Goal: Obtain resource: Obtain resource

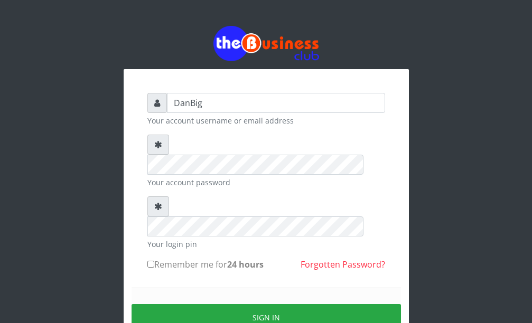
type input "DanBig"
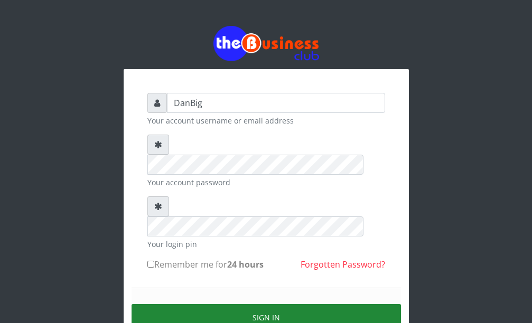
click at [303, 304] on button "Sign in" at bounding box center [265, 317] width 269 height 27
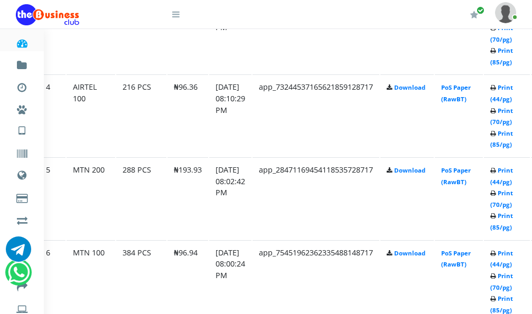
scroll to position [845, 34]
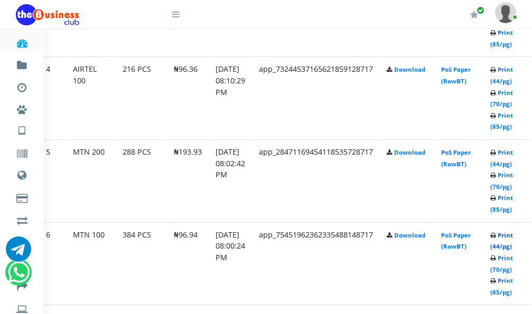
click at [513, 236] on link "Print (44/pg)" at bounding box center [501, 241] width 23 height 20
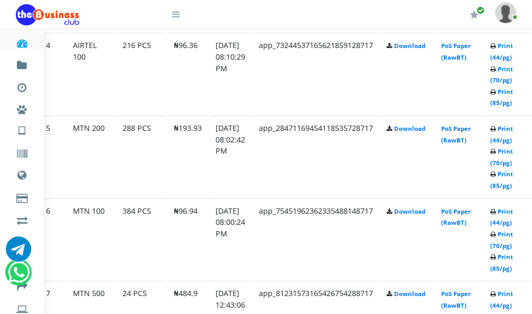
scroll to position [845, 34]
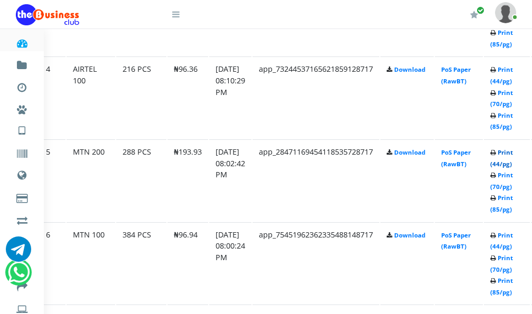
click at [513, 154] on link "Print (44/pg)" at bounding box center [501, 158] width 23 height 20
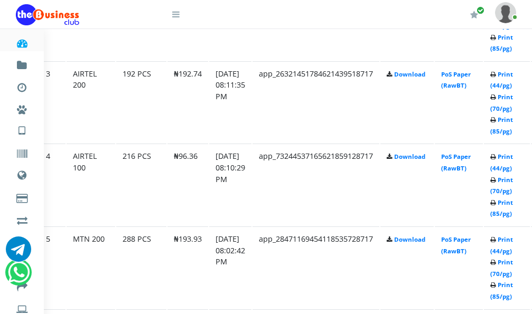
scroll to position [739, 34]
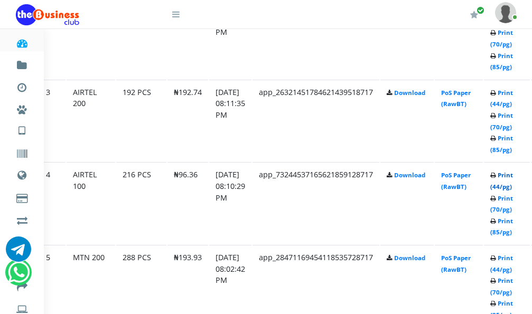
click at [513, 176] on link "Print (44/pg)" at bounding box center [501, 181] width 23 height 20
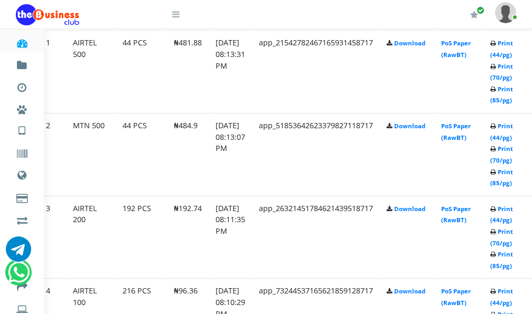
scroll to position [605, 34]
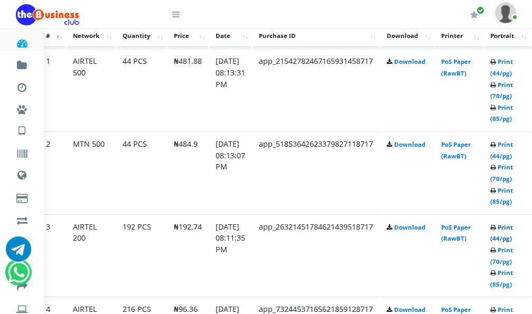
click at [512, 231] on link "Print (44/pg)" at bounding box center [501, 233] width 23 height 20
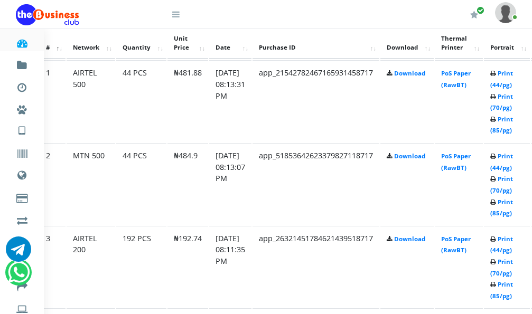
scroll to position [605, 34]
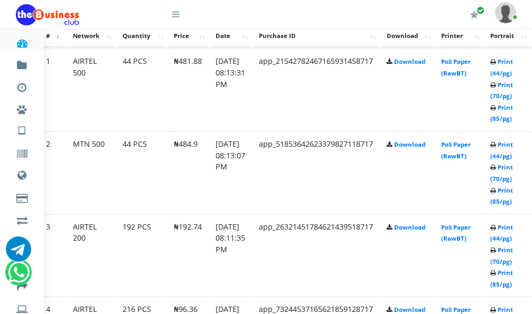
click at [3, 44] on li "Dashboard" at bounding box center [22, 40] width 44 height 22
click at [513, 147] on link "Print (44/pg)" at bounding box center [501, 150] width 23 height 20
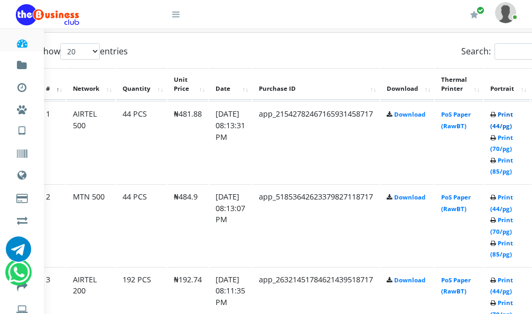
click at [513, 114] on link "Print (44/pg)" at bounding box center [501, 120] width 23 height 20
